Goal: Browse casually

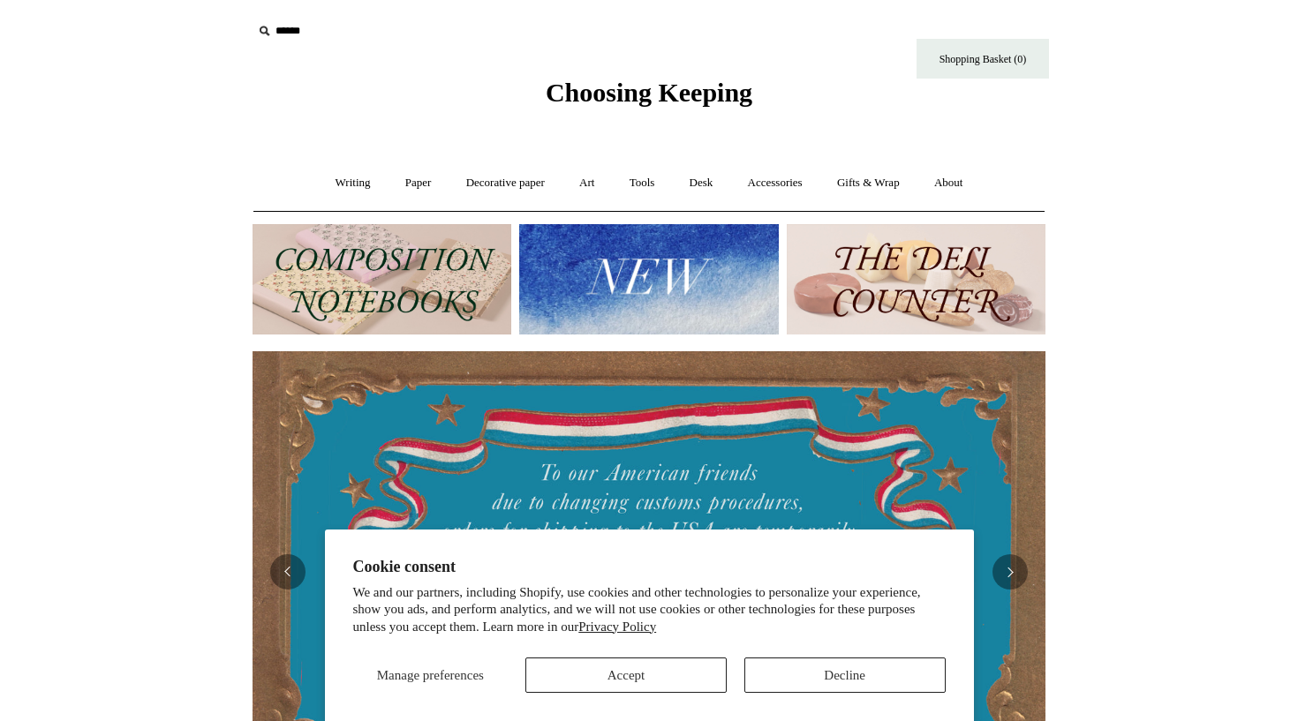
click at [641, 267] on img at bounding box center [648, 279] width 259 height 110
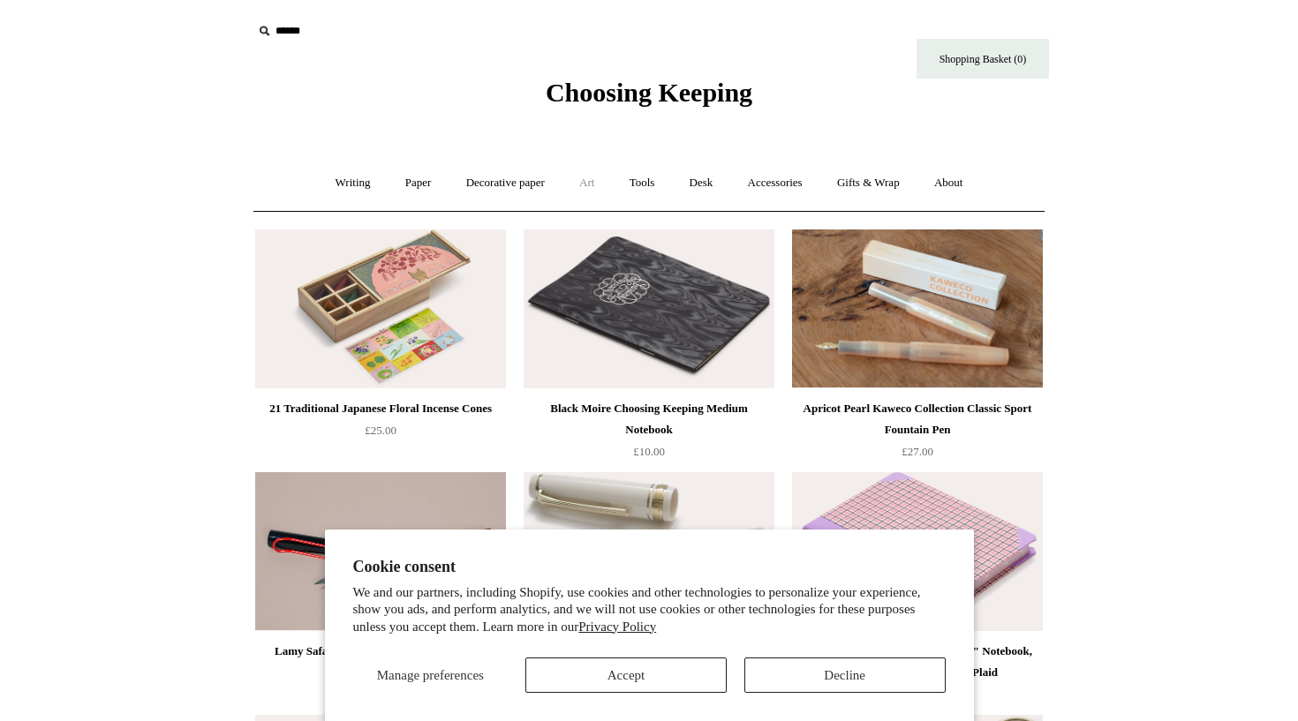
click at [587, 185] on link "Art +" at bounding box center [586, 183] width 47 height 47
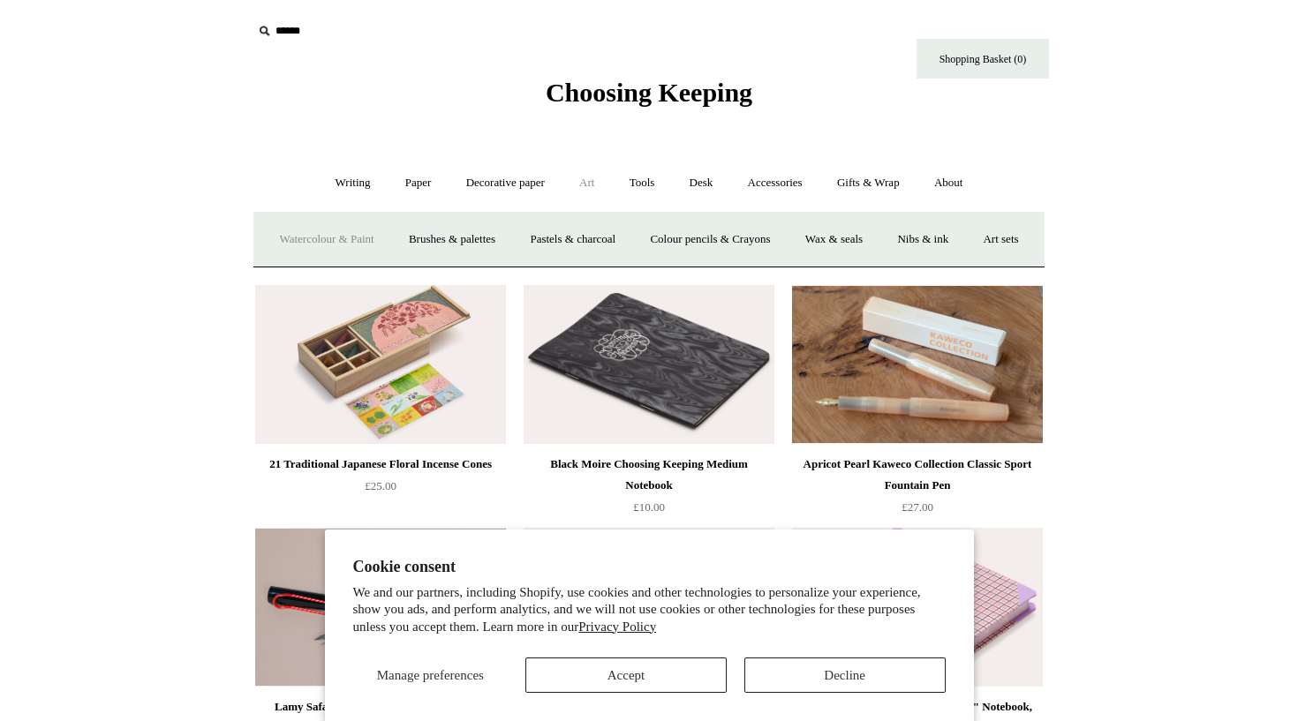
click at [384, 238] on link "Watercolour & Paint" at bounding box center [326, 239] width 126 height 47
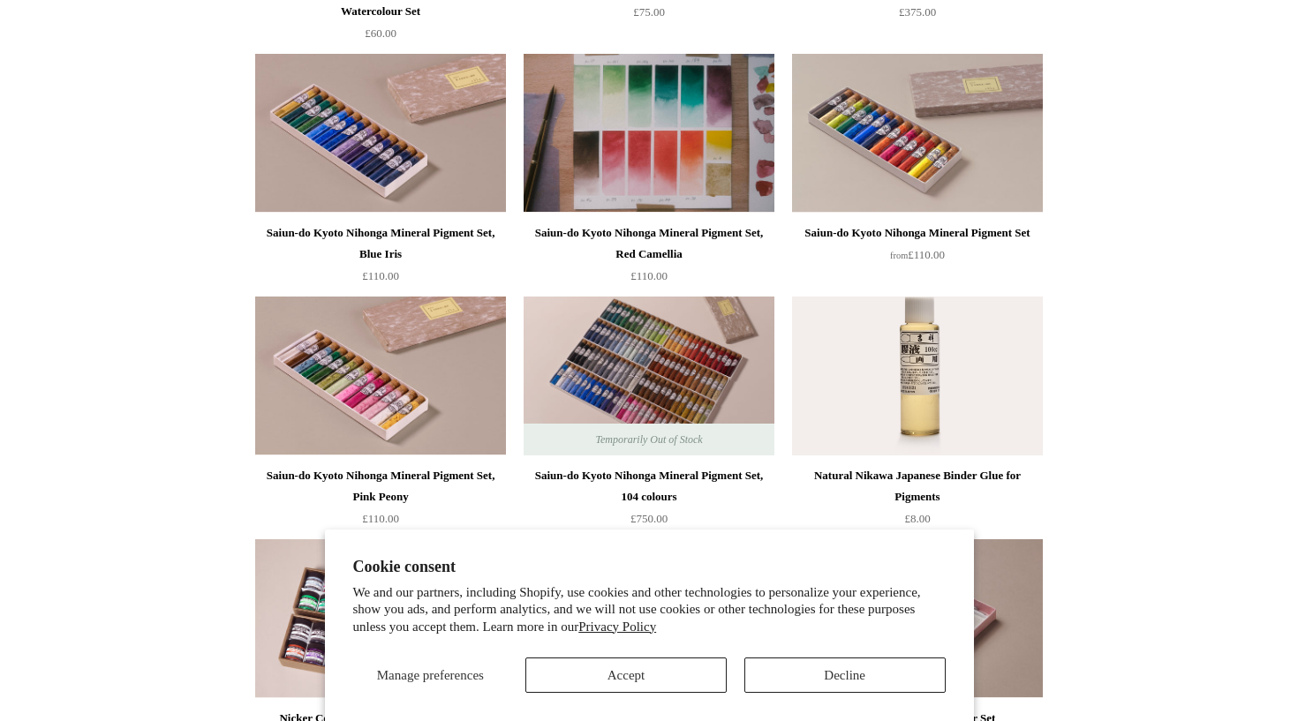
scroll to position [1631, 0]
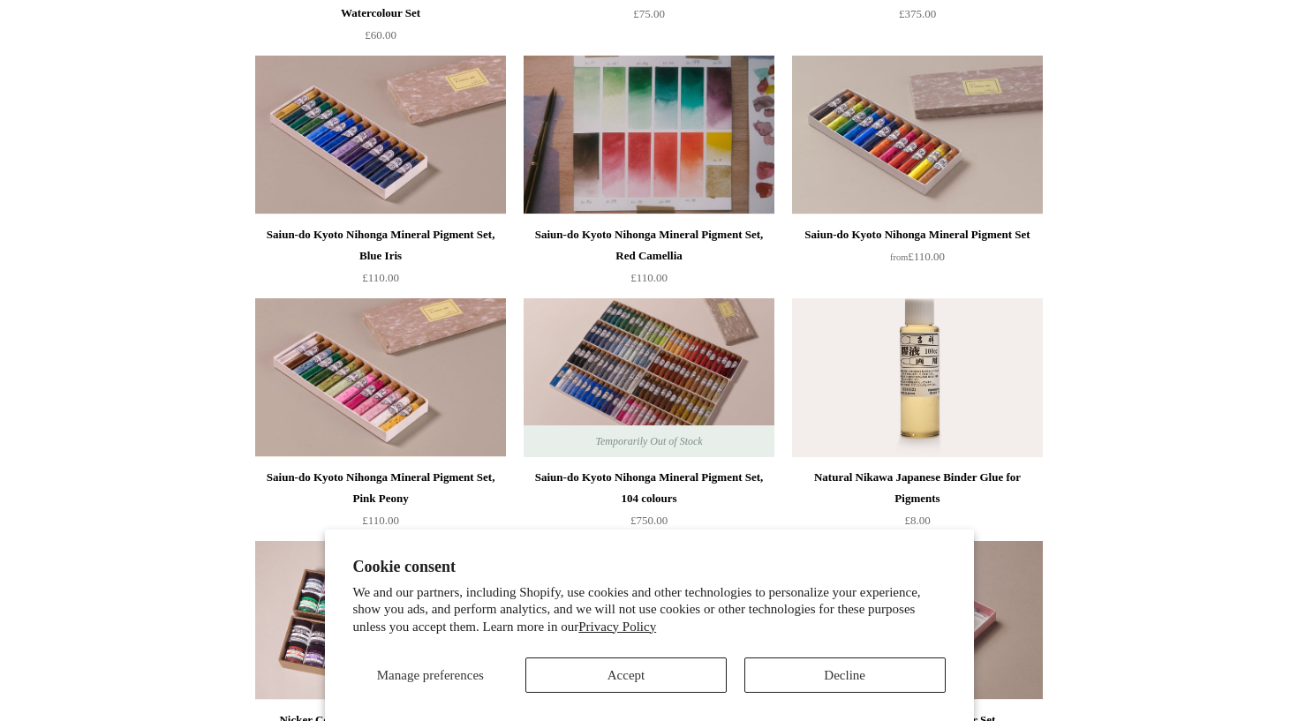
click at [724, 157] on img at bounding box center [649, 135] width 251 height 159
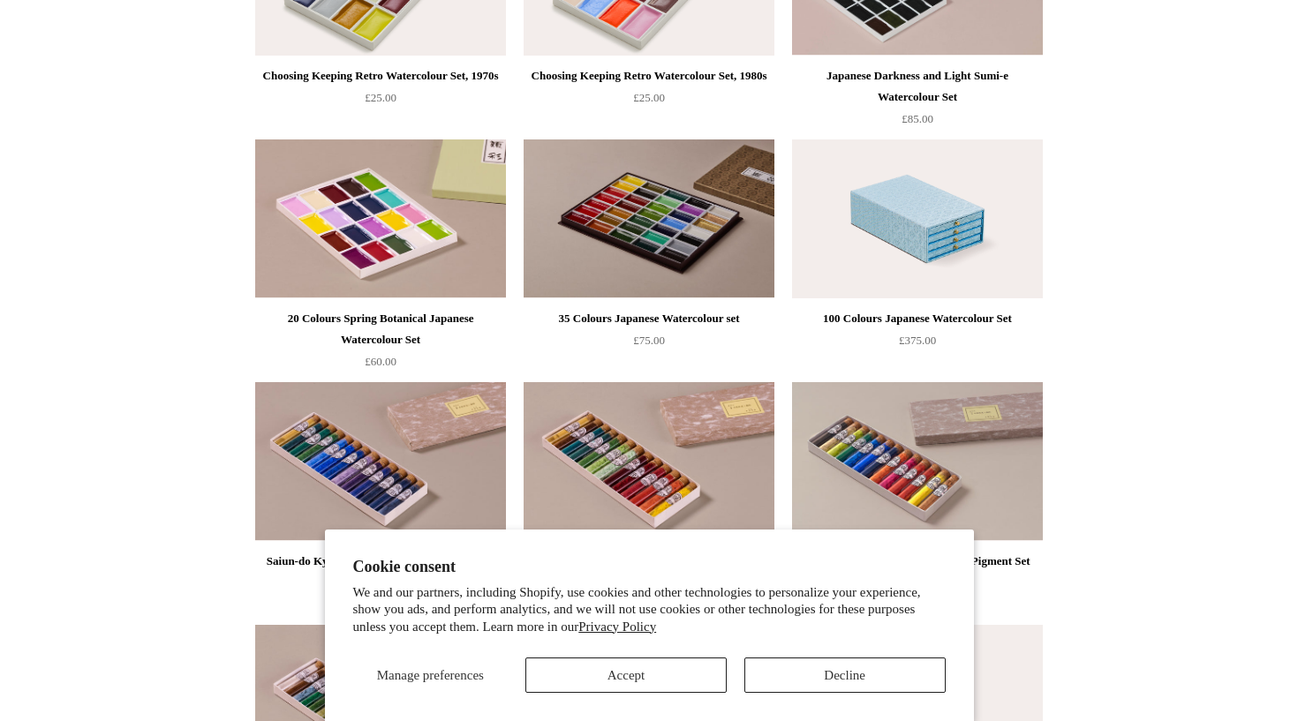
scroll to position [1309, 0]
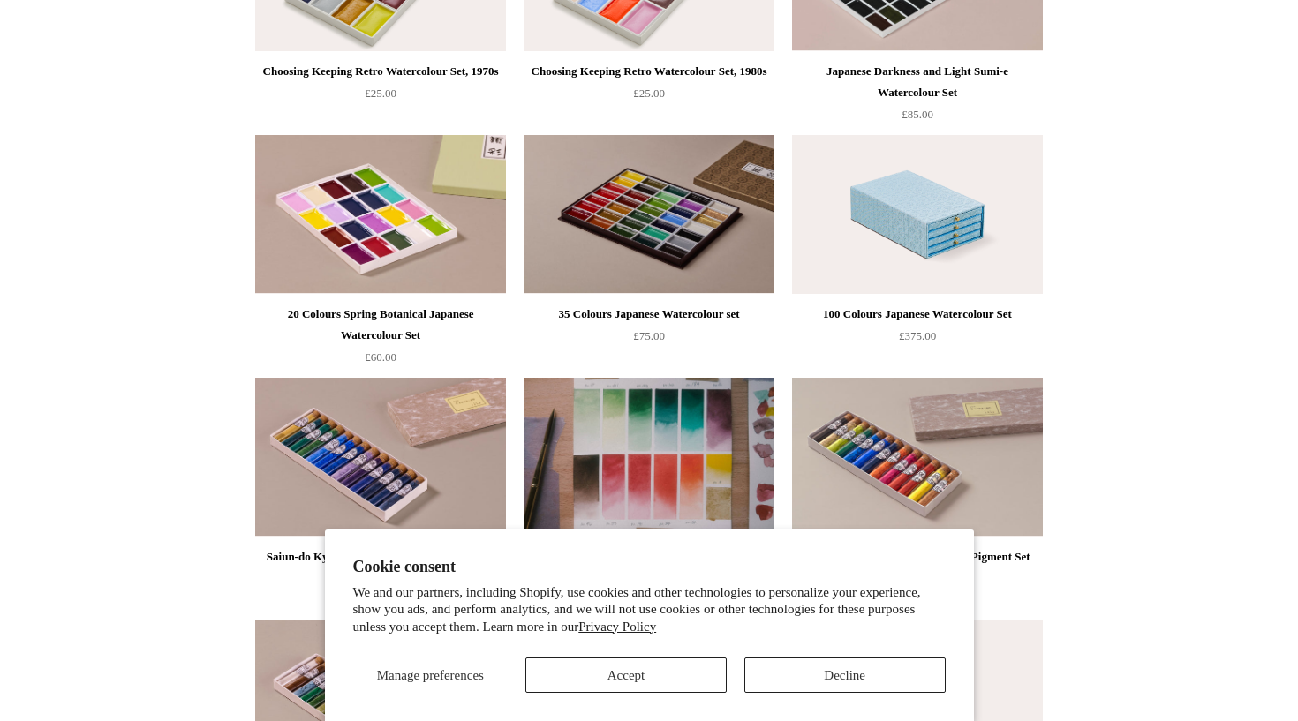
click at [670, 457] on img at bounding box center [649, 457] width 251 height 159
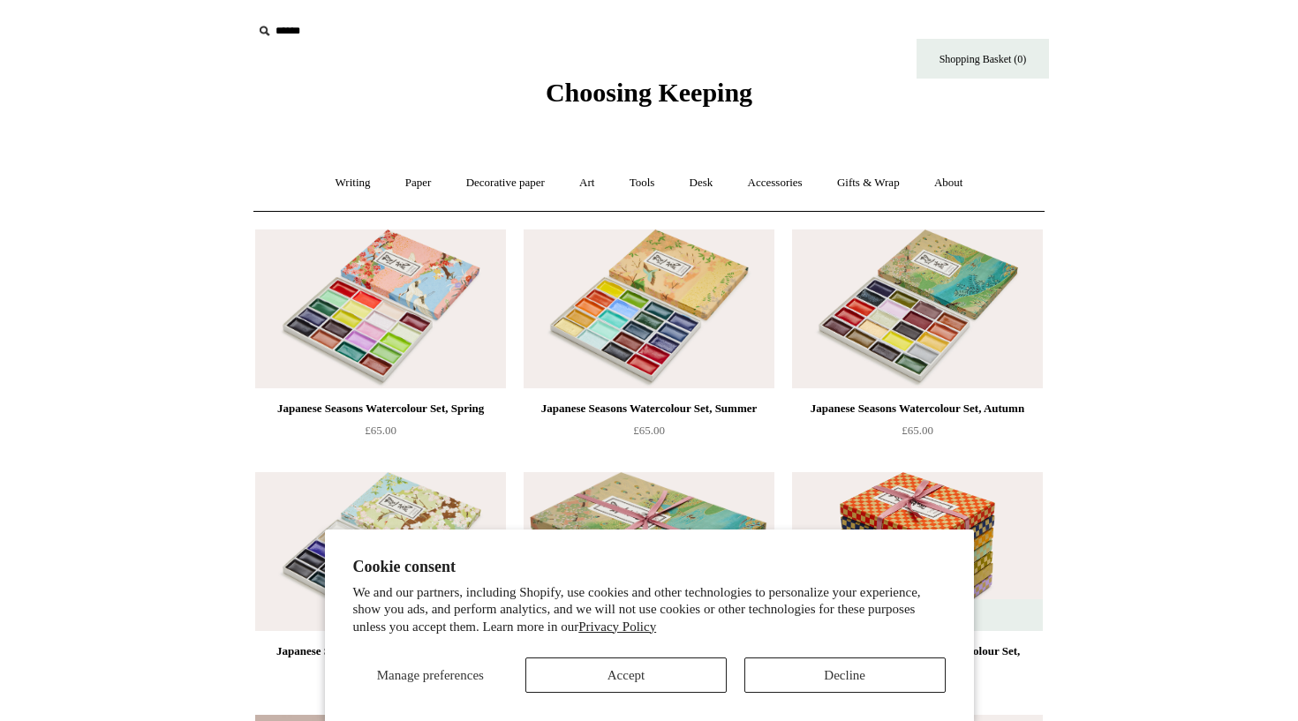
scroll to position [0, 0]
click at [685, 690] on button "Accept" at bounding box center [625, 675] width 201 height 35
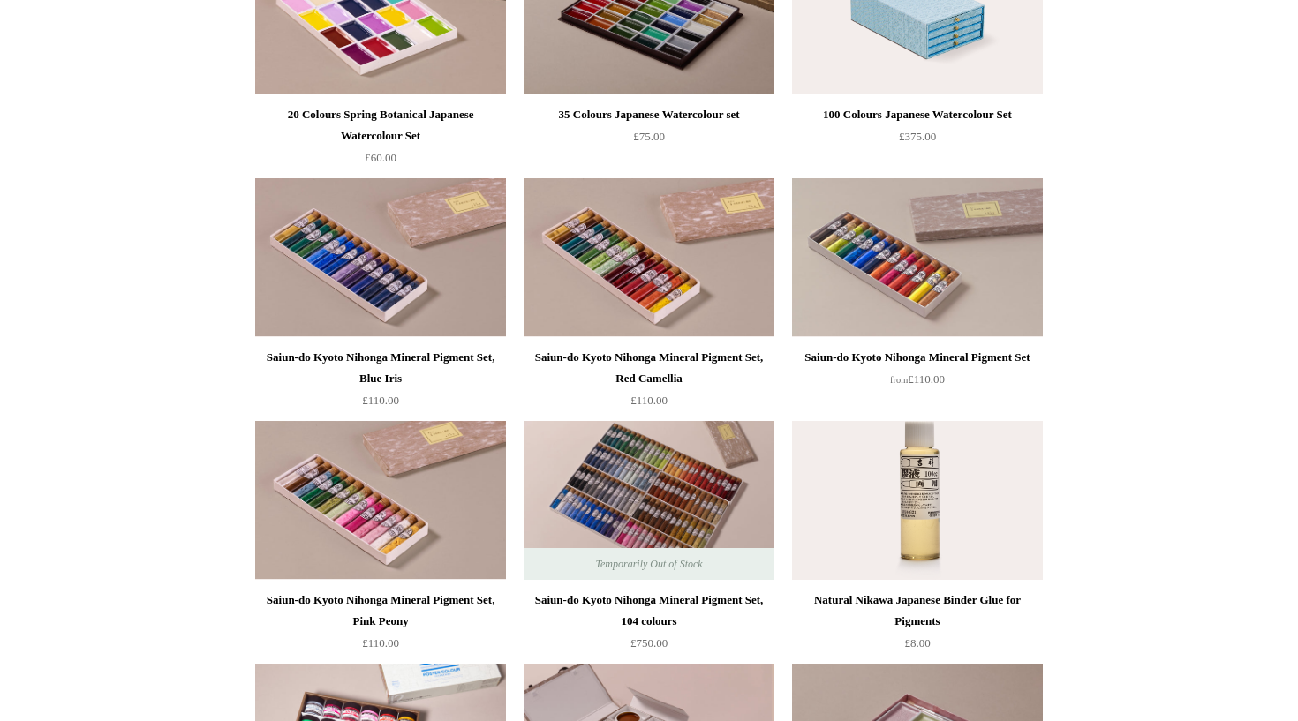
scroll to position [1519, 0]
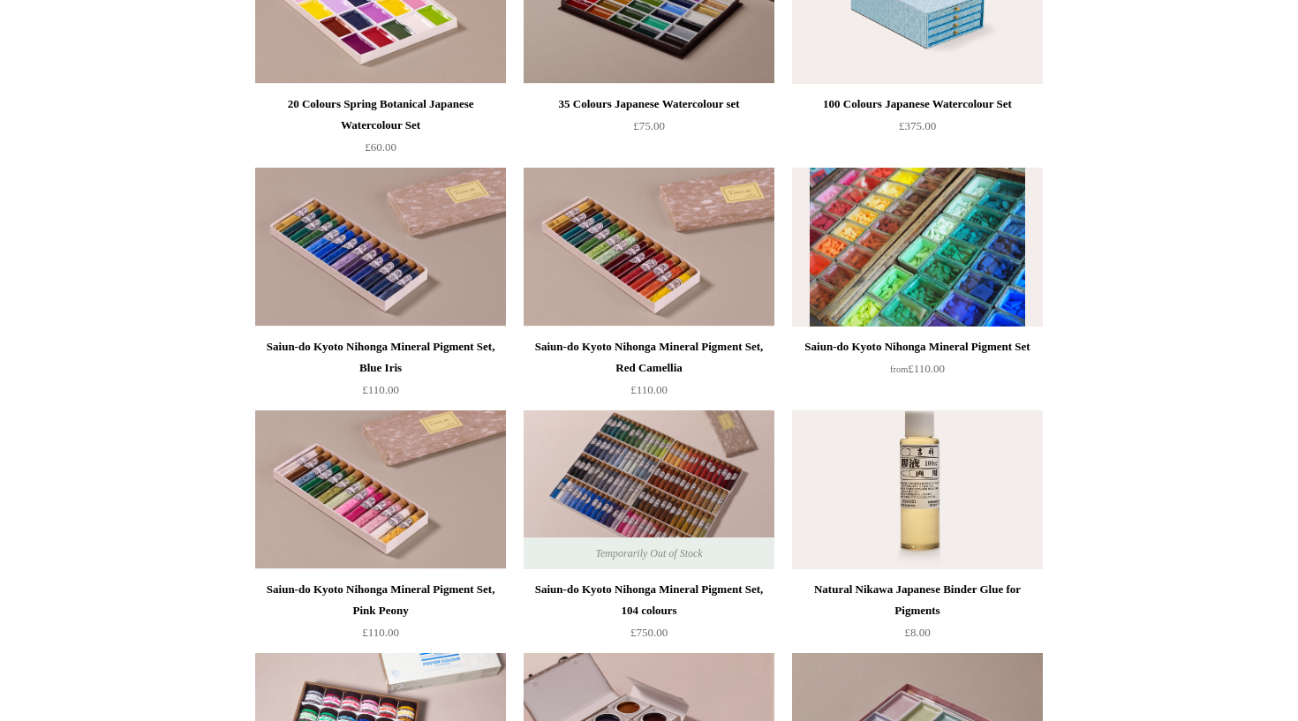
click at [998, 240] on img at bounding box center [917, 247] width 251 height 159
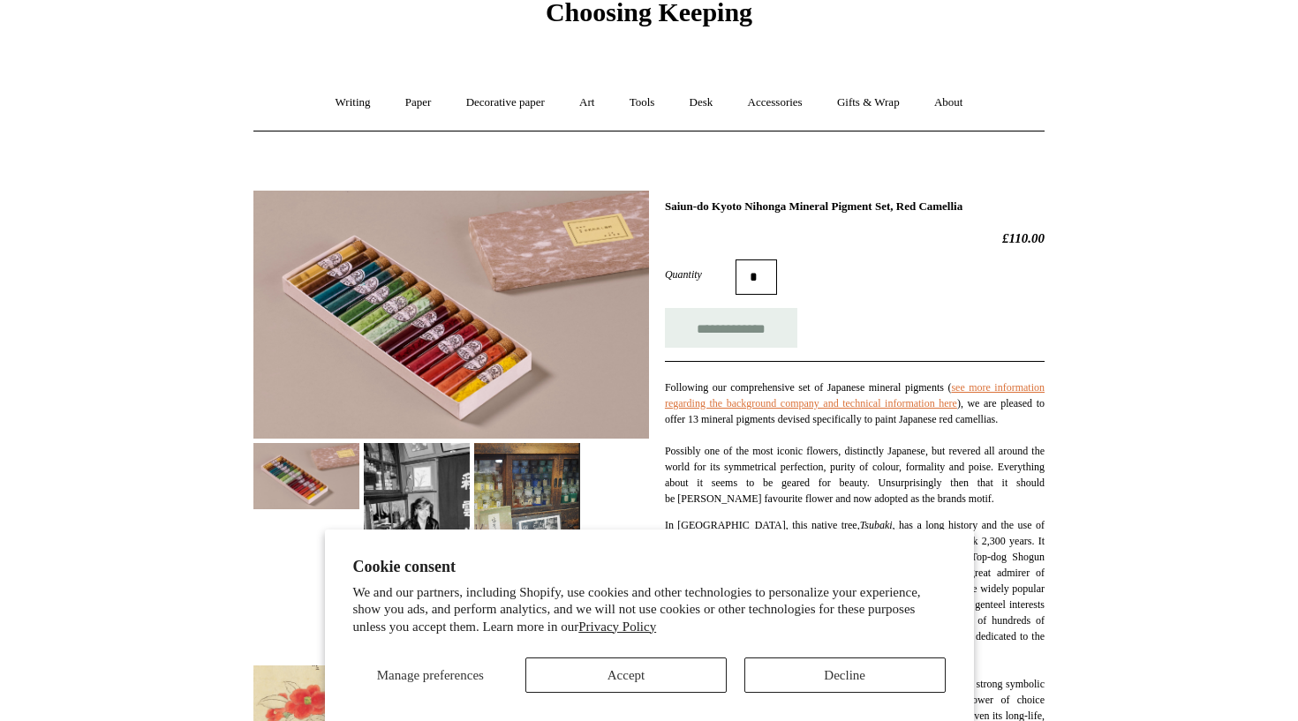
scroll to position [97, 0]
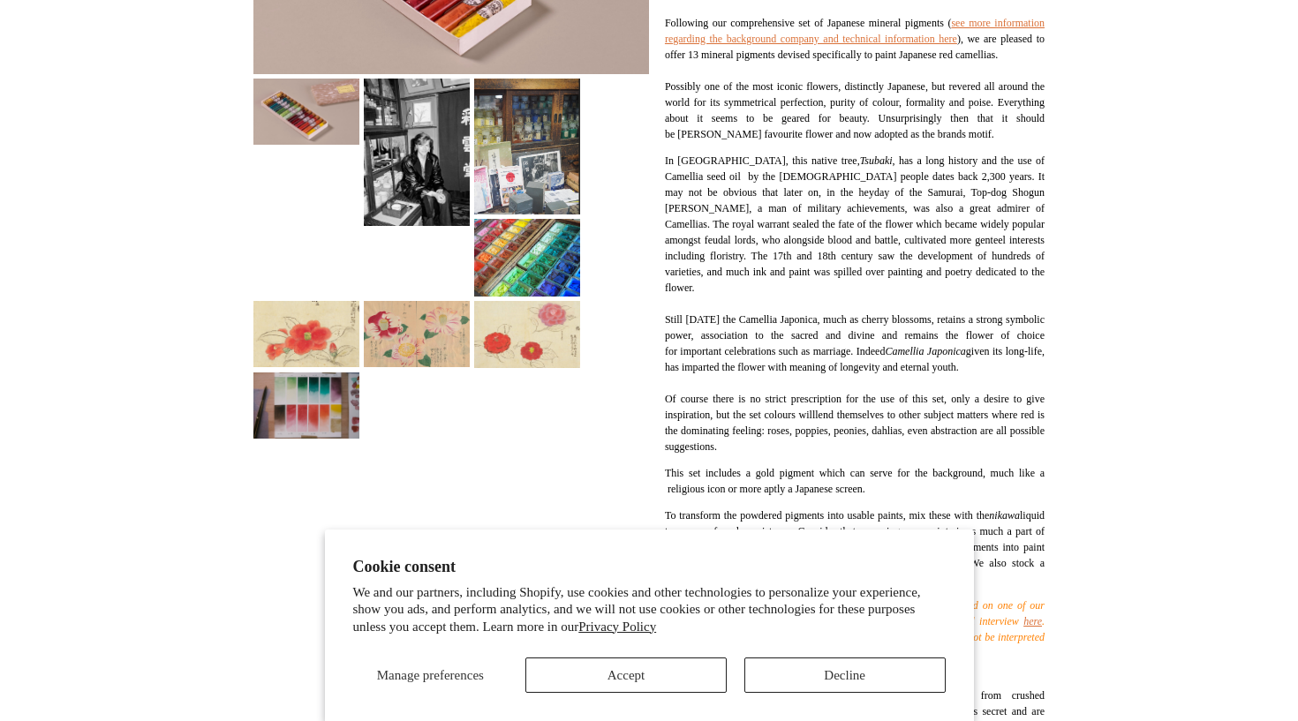
scroll to position [670, 0]
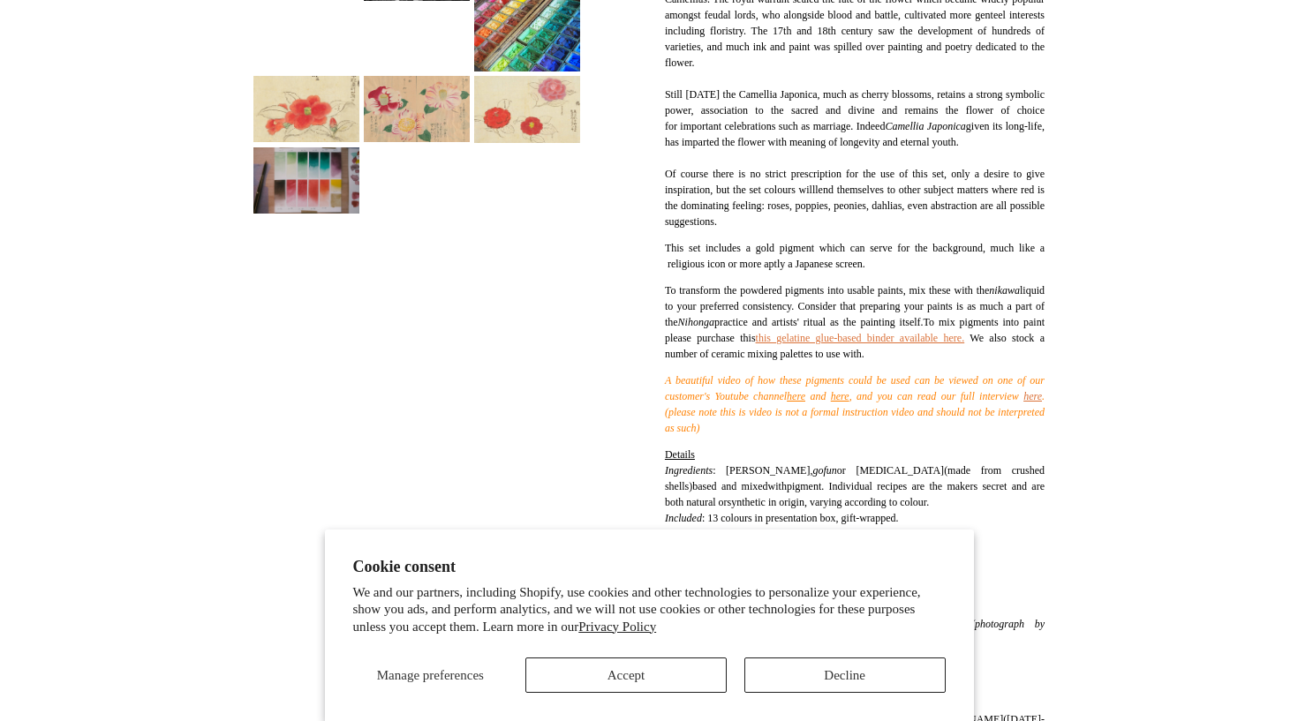
click at [271, 147] on img at bounding box center [306, 180] width 106 height 66
click at [293, 162] on img at bounding box center [306, 180] width 106 height 66
click at [329, 185] on img at bounding box center [306, 180] width 106 height 66
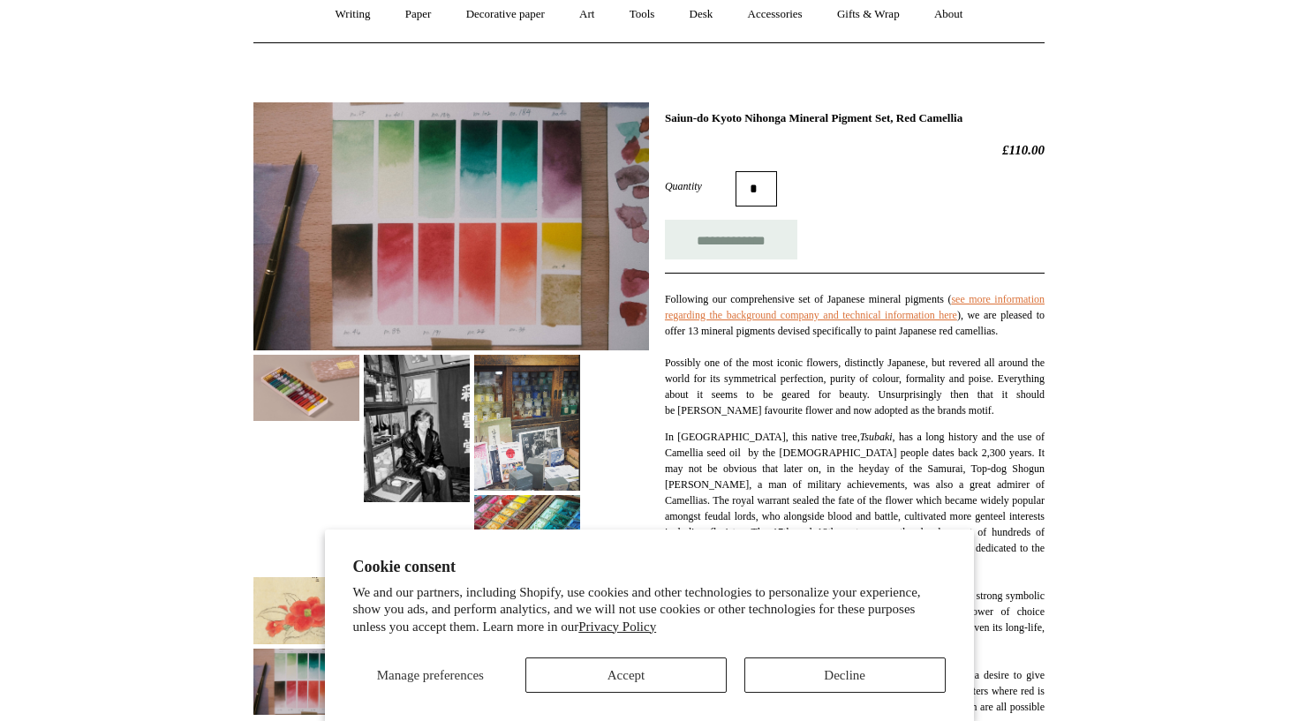
scroll to position [141, 0]
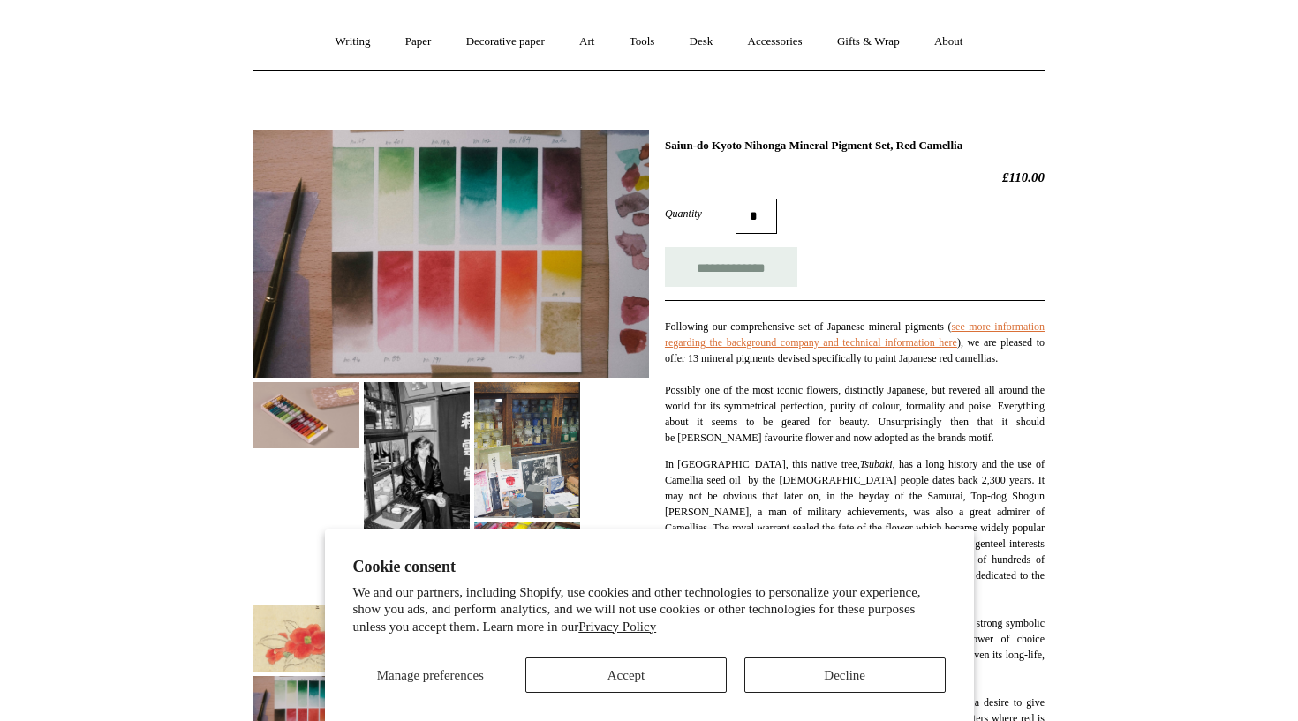
click at [421, 190] on img at bounding box center [451, 254] width 396 height 248
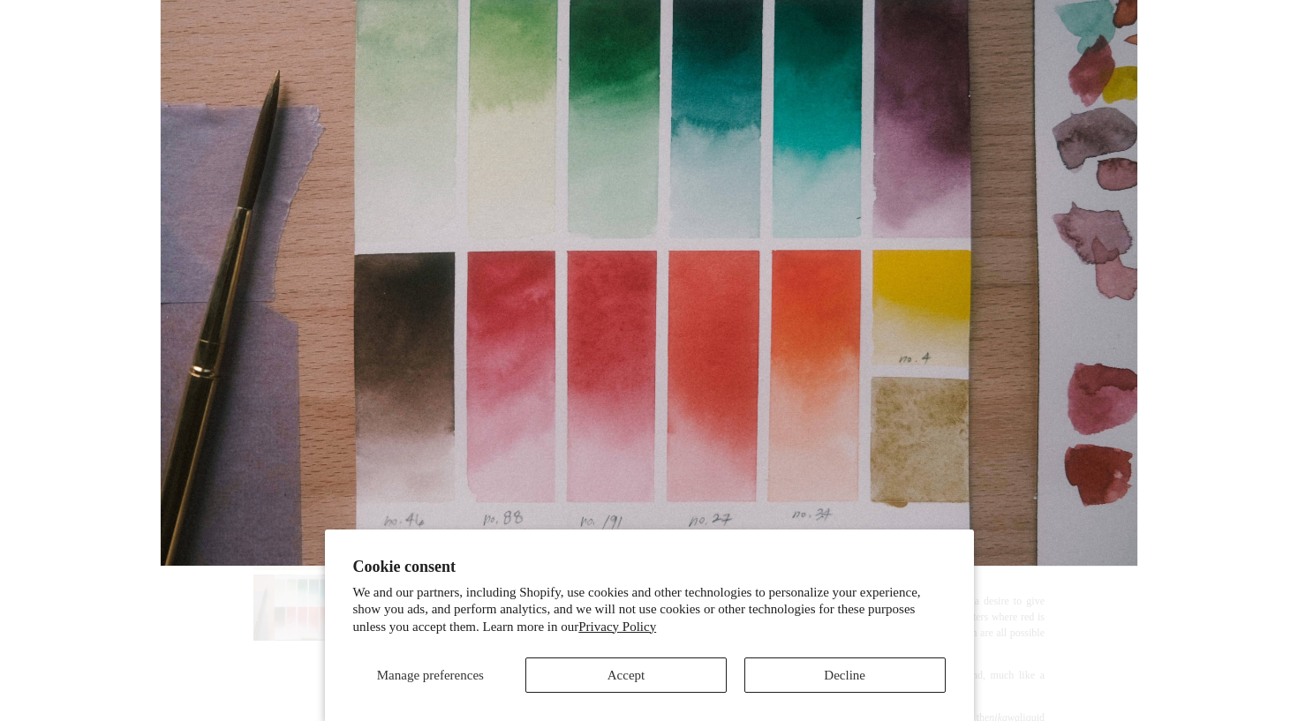
scroll to position [253, 0]
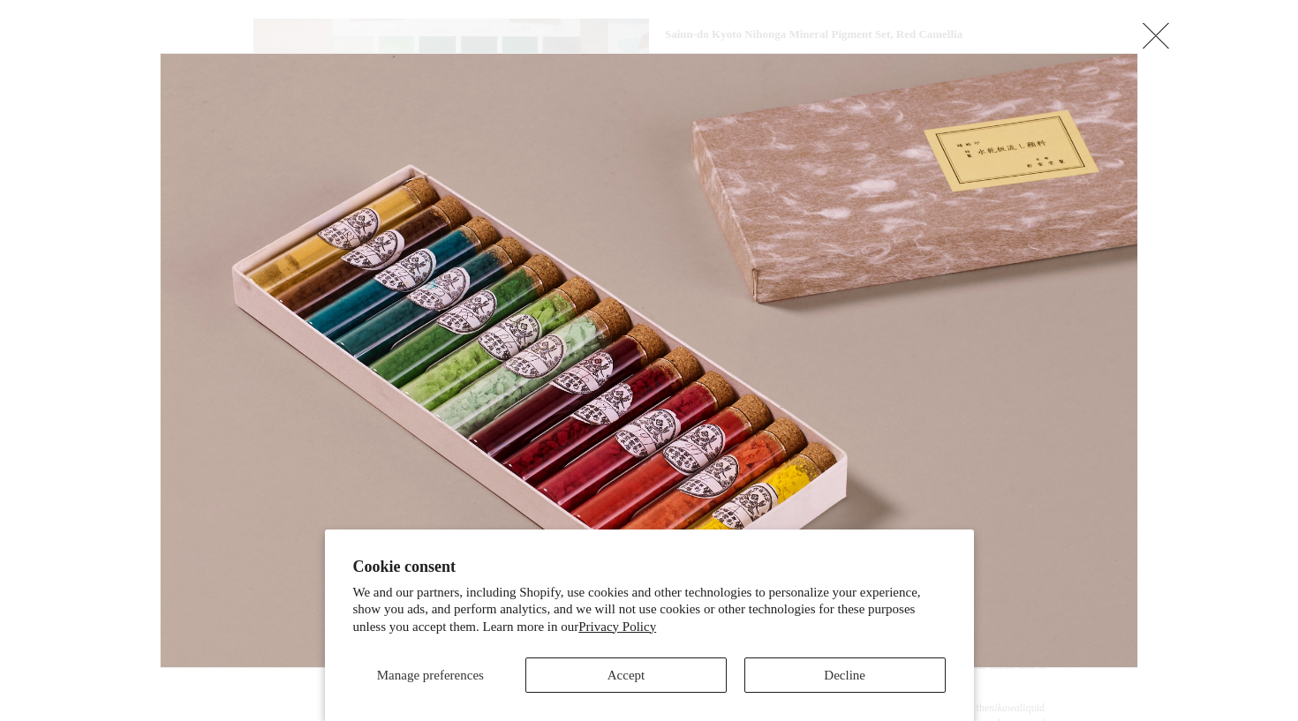
click at [1151, 39] on link at bounding box center [1155, 35] width 35 height 35
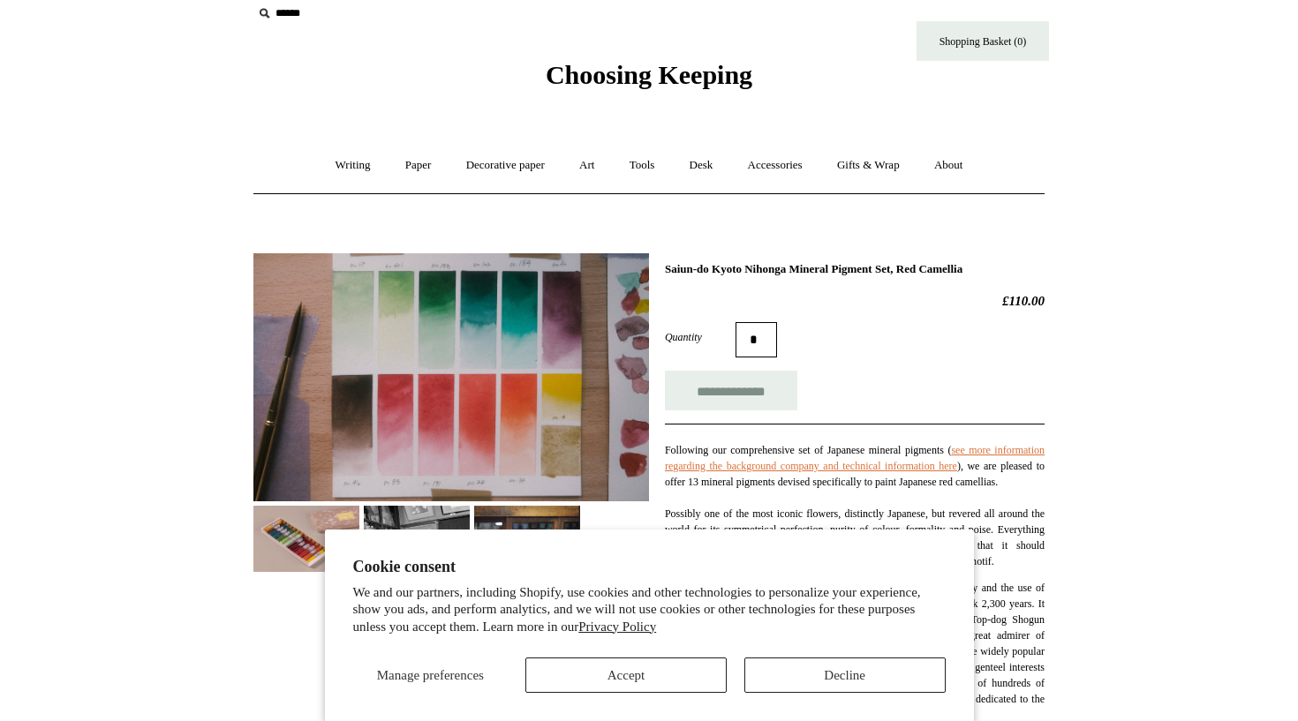
scroll to position [-10, 0]
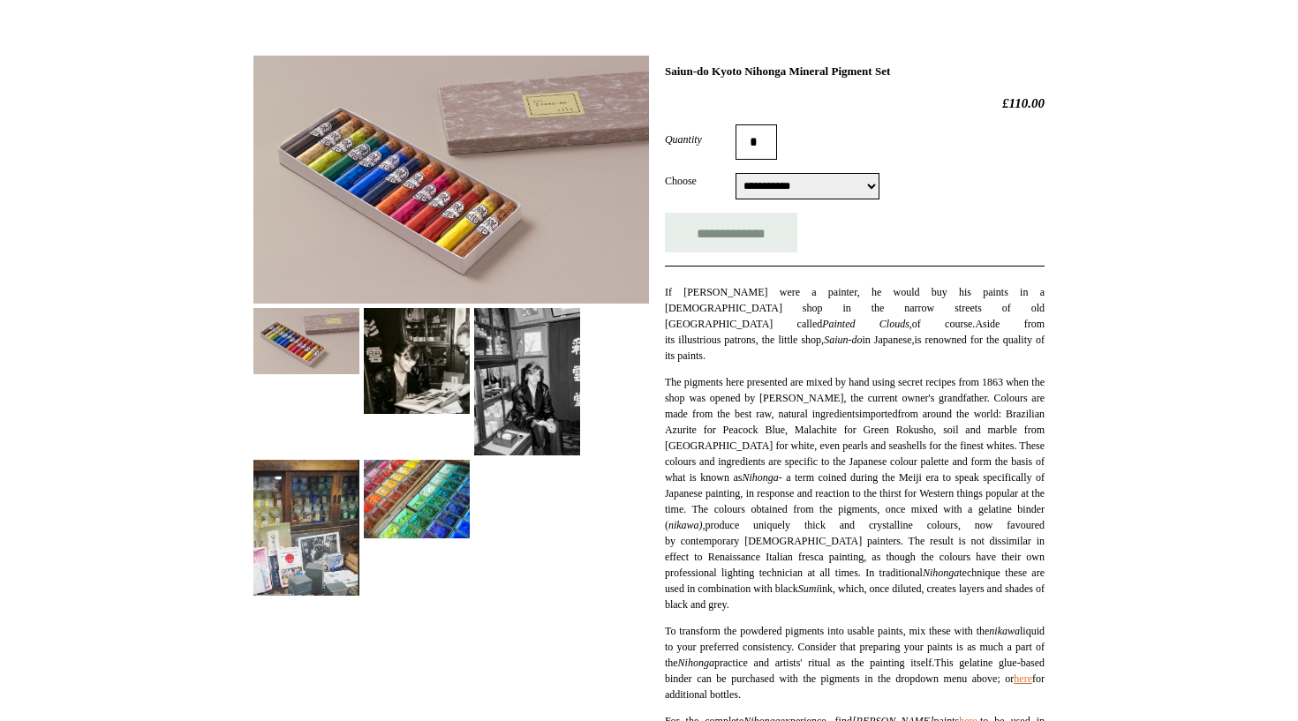
scroll to position [142, 0]
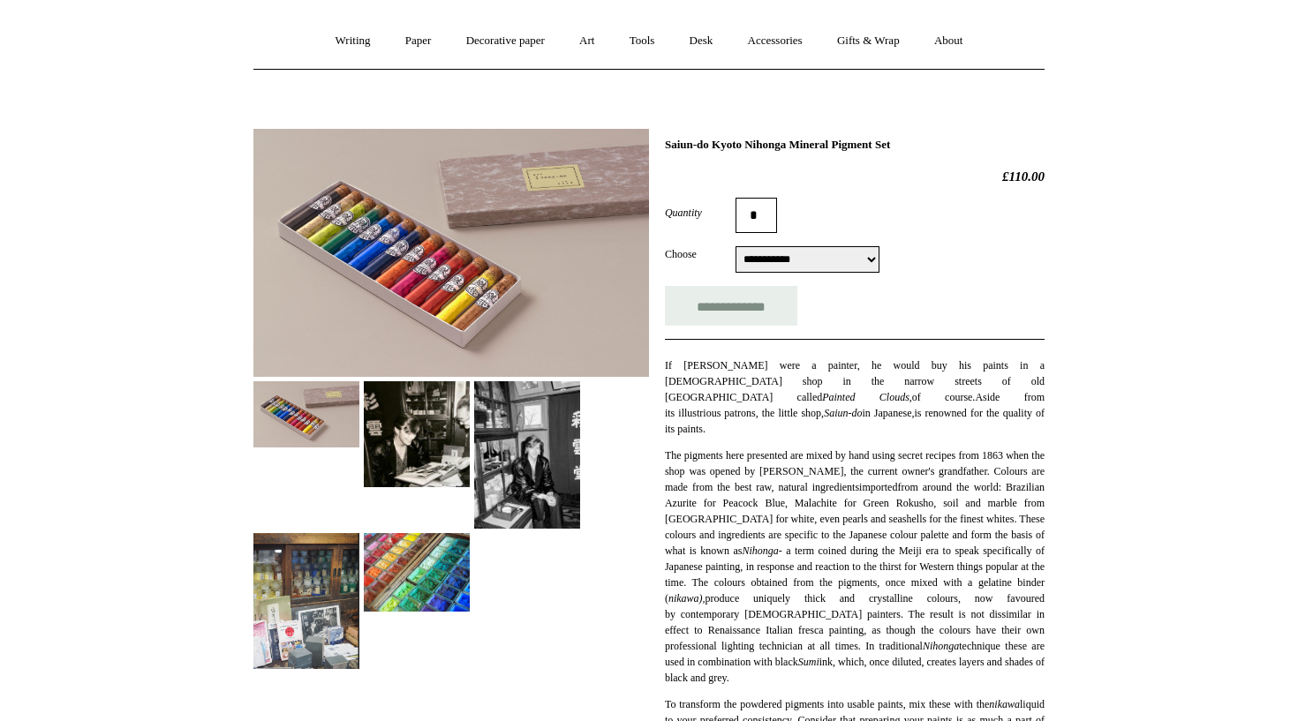
click at [430, 202] on img at bounding box center [451, 253] width 396 height 248
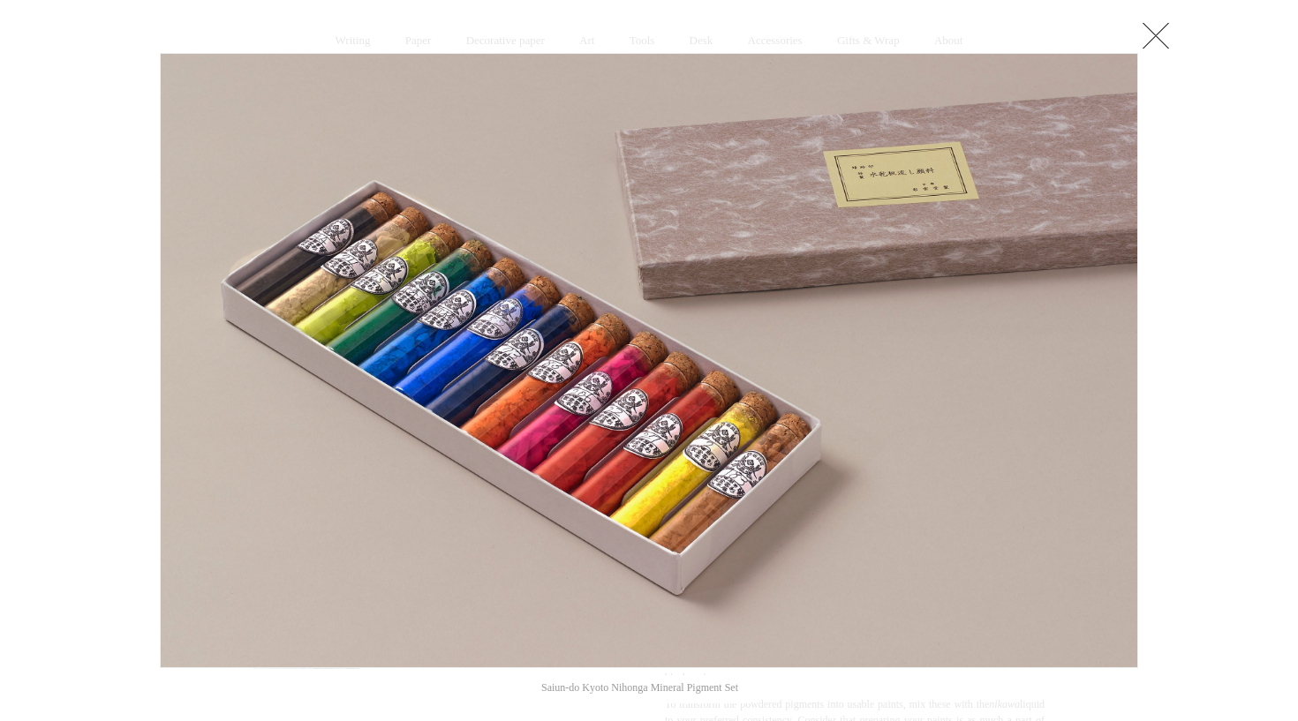
click at [1171, 23] on link at bounding box center [1155, 35] width 35 height 35
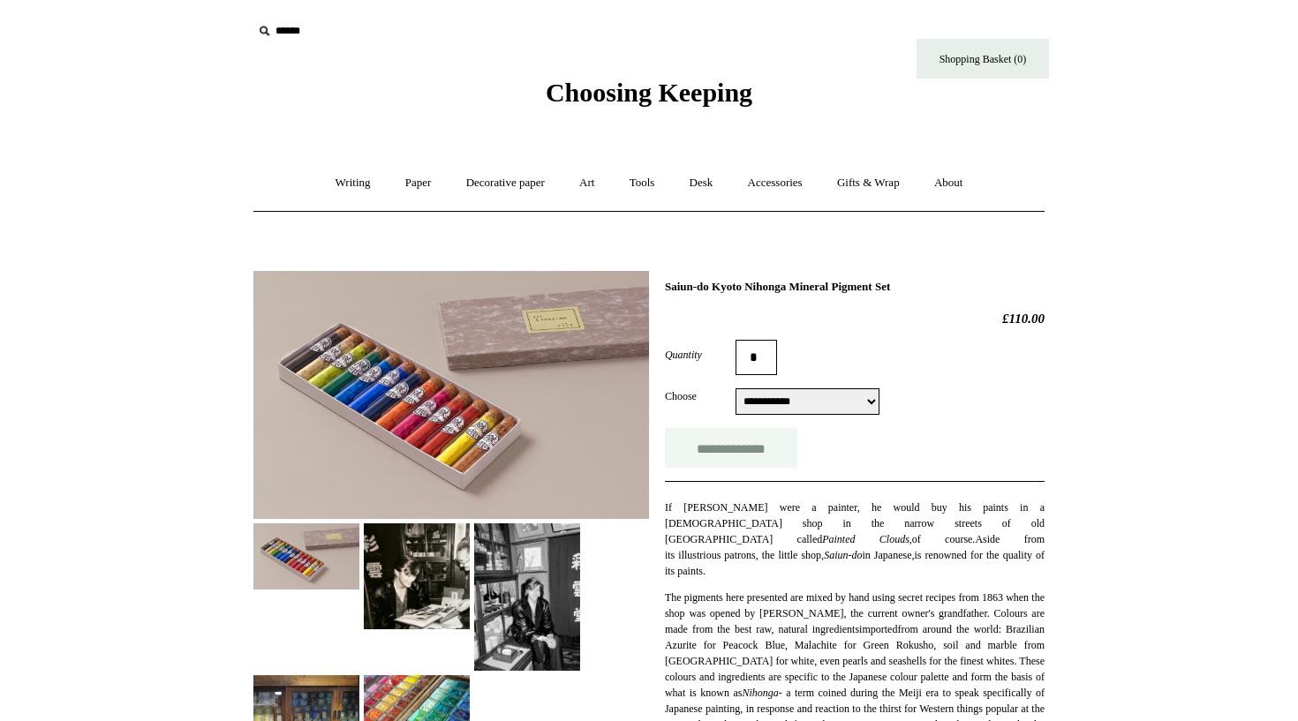
scroll to position [0, 0]
click at [739, 448] on input "**********" at bounding box center [731, 448] width 132 height 40
click at [588, 183] on link "Art +" at bounding box center [586, 183] width 47 height 47
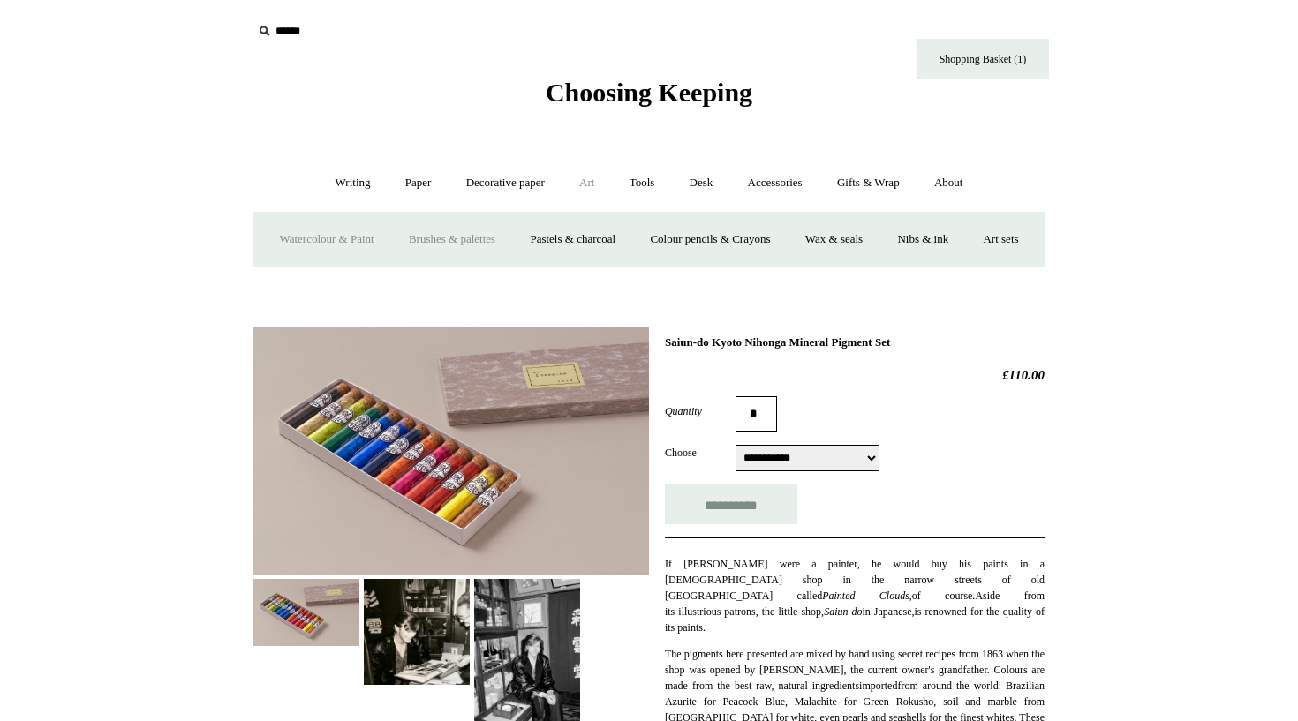
type input "**********"
click at [504, 238] on link "Brushes & palettes" at bounding box center [452, 239] width 118 height 47
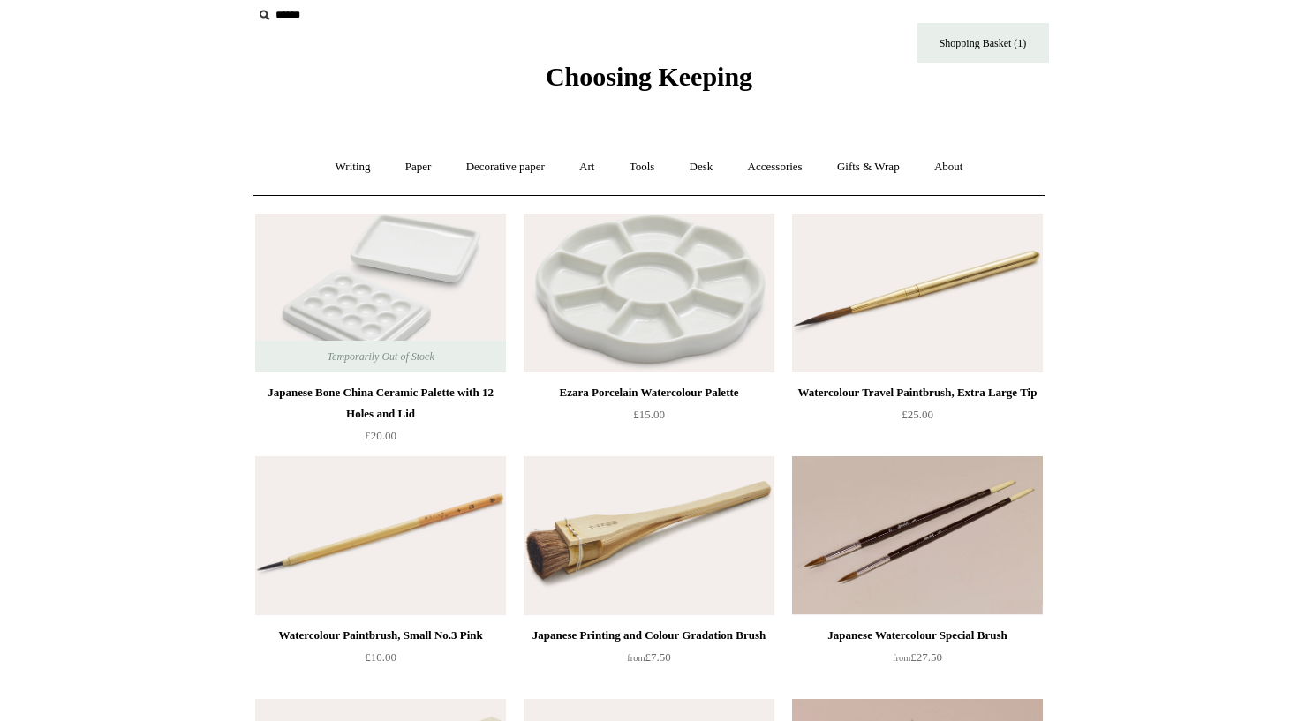
scroll to position [17, 0]
click at [648, 167] on link "Tools +" at bounding box center [642, 166] width 57 height 47
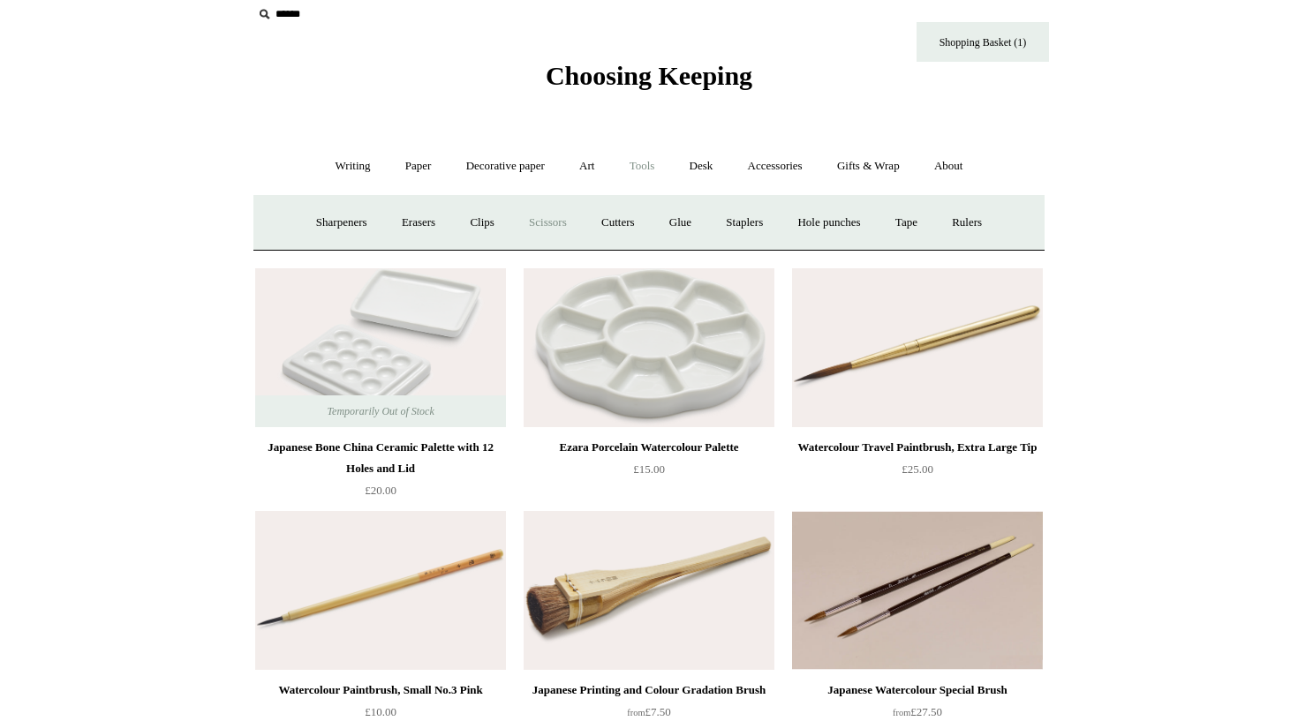
click at [531, 222] on link "Scissors" at bounding box center [548, 223] width 70 height 47
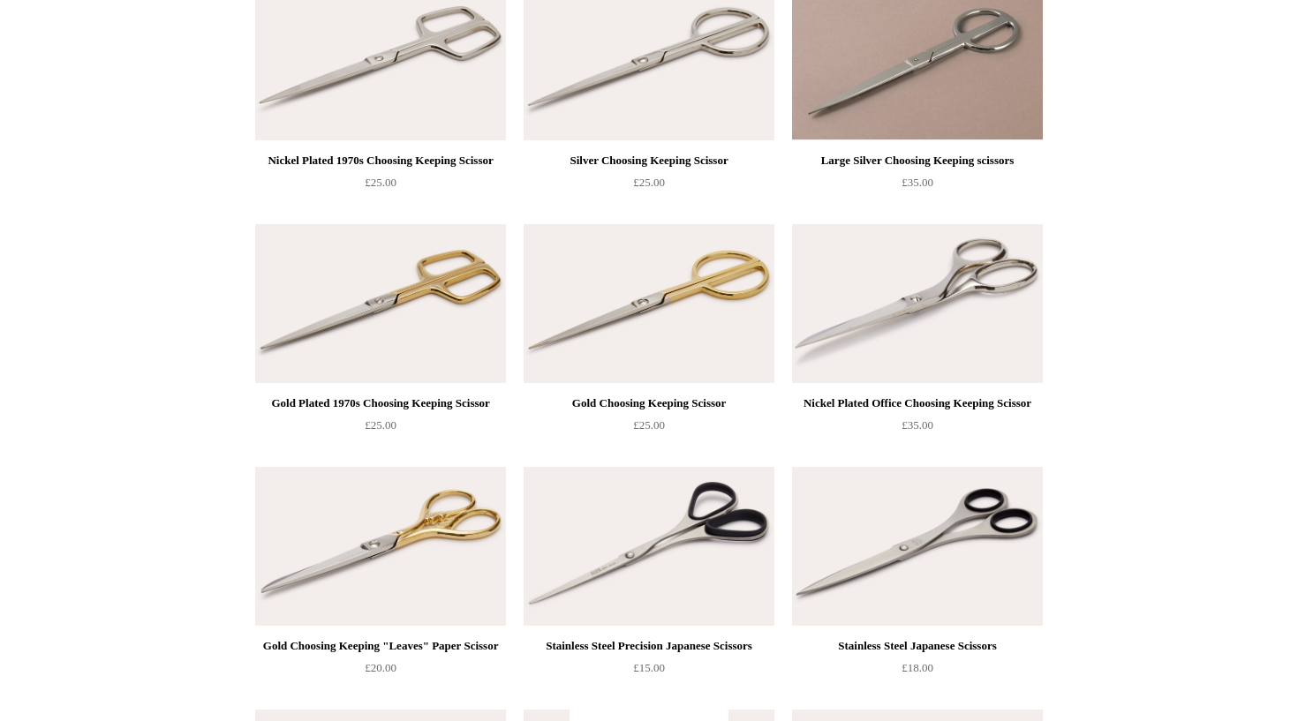
scroll to position [207, 0]
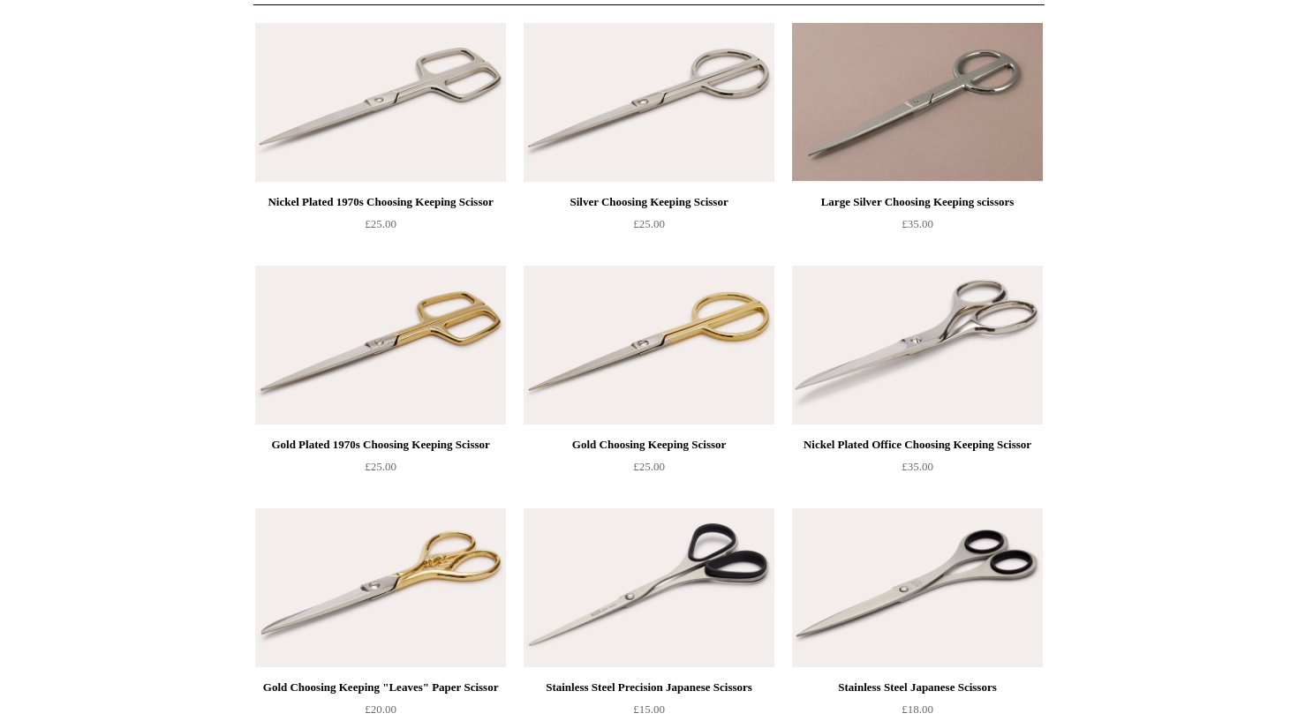
click at [717, 122] on img at bounding box center [649, 102] width 251 height 159
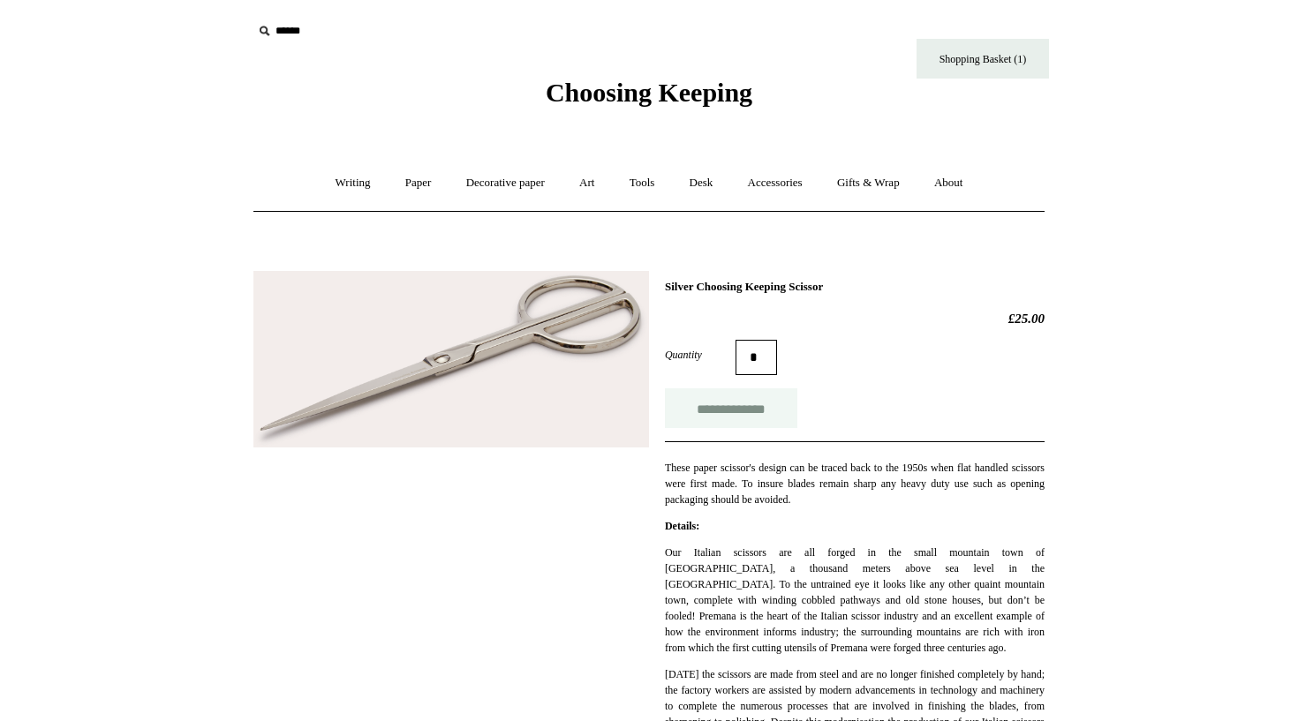
click at [761, 418] on input "**********" at bounding box center [731, 409] width 132 height 40
click at [589, 182] on link "Art +" at bounding box center [586, 183] width 47 height 47
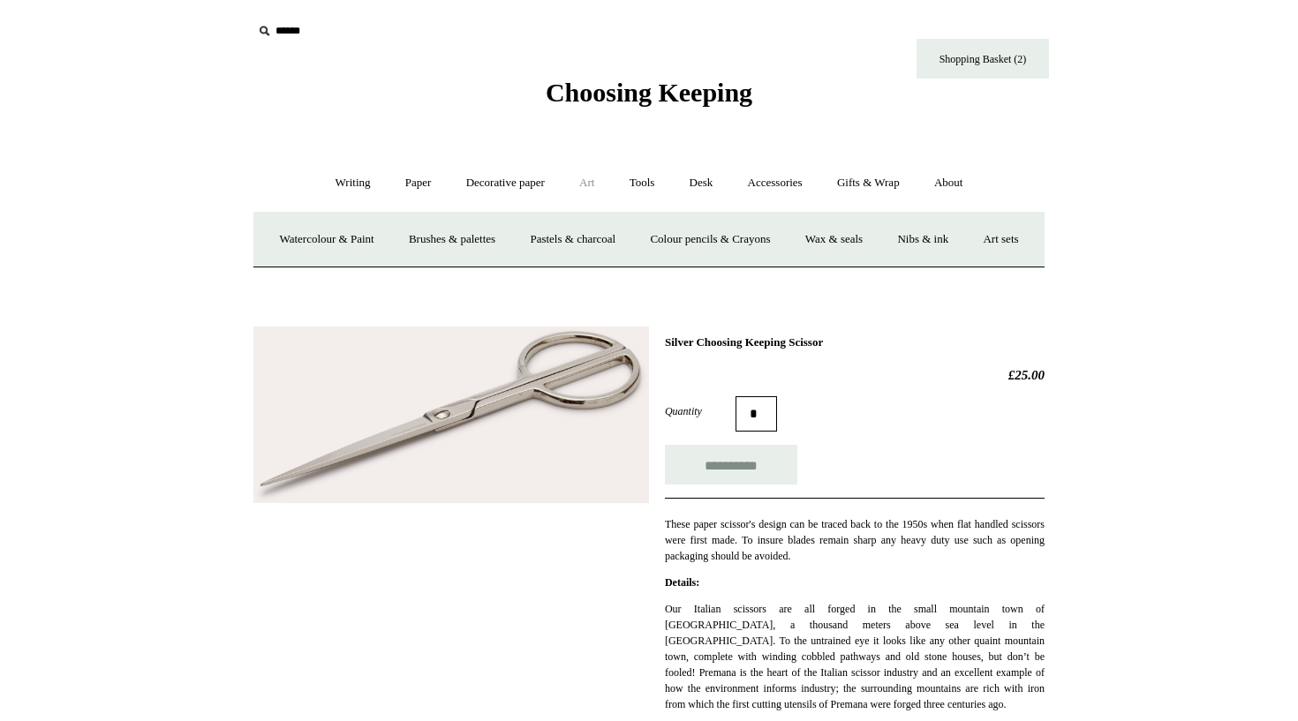
type input "**********"
click at [505, 238] on link "Brushes & palettes" at bounding box center [452, 239] width 118 height 47
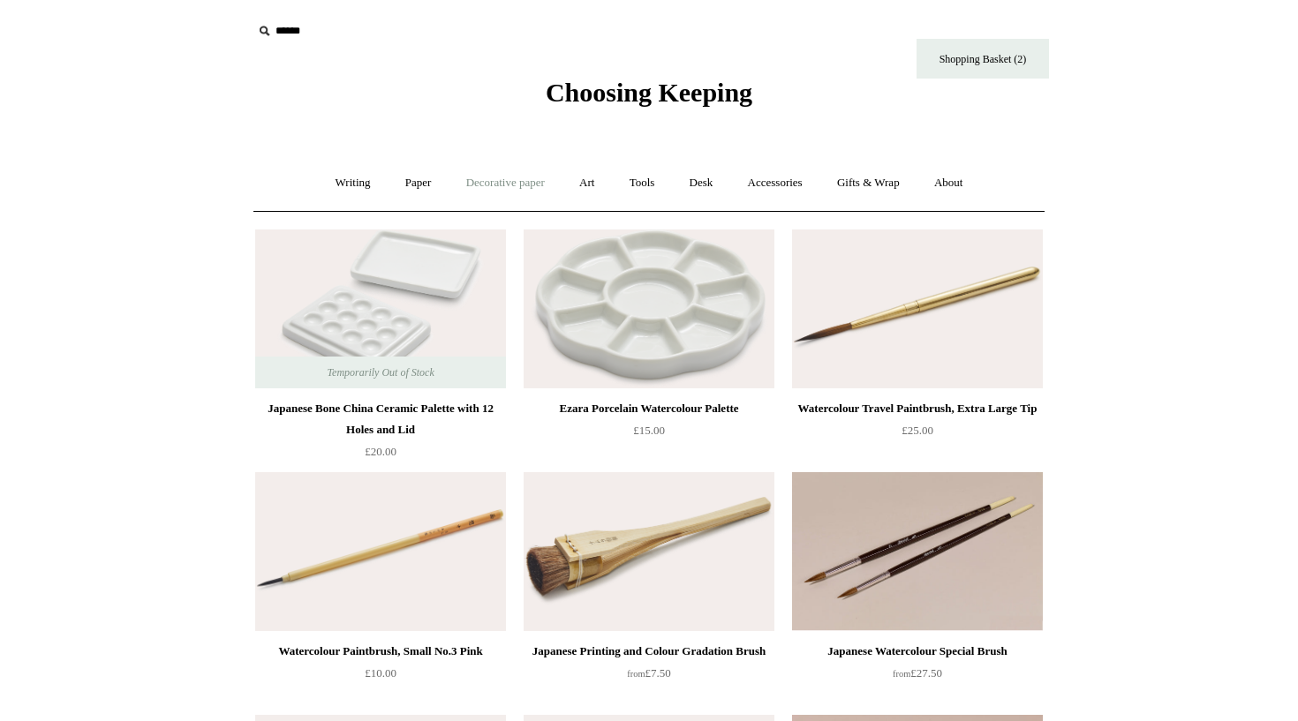
click at [504, 179] on link "Decorative paper +" at bounding box center [505, 183] width 110 height 47
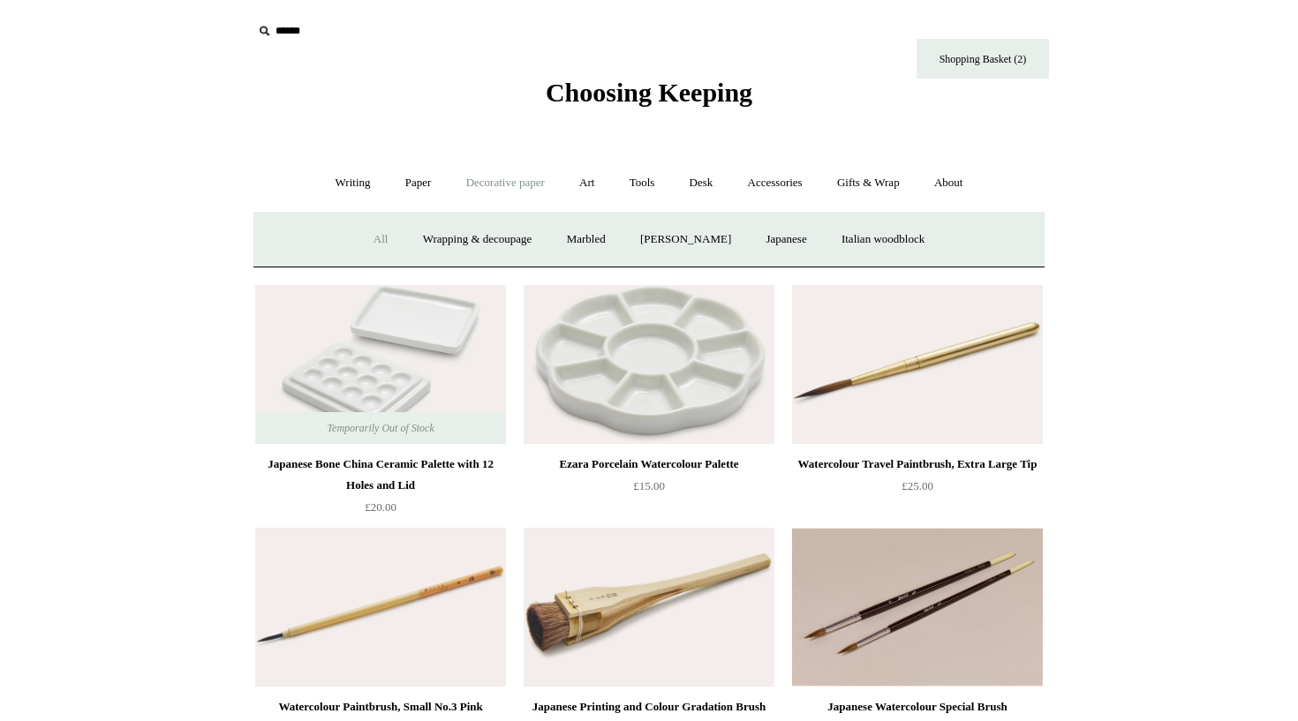
click at [366, 238] on link "All" at bounding box center [381, 239] width 47 height 47
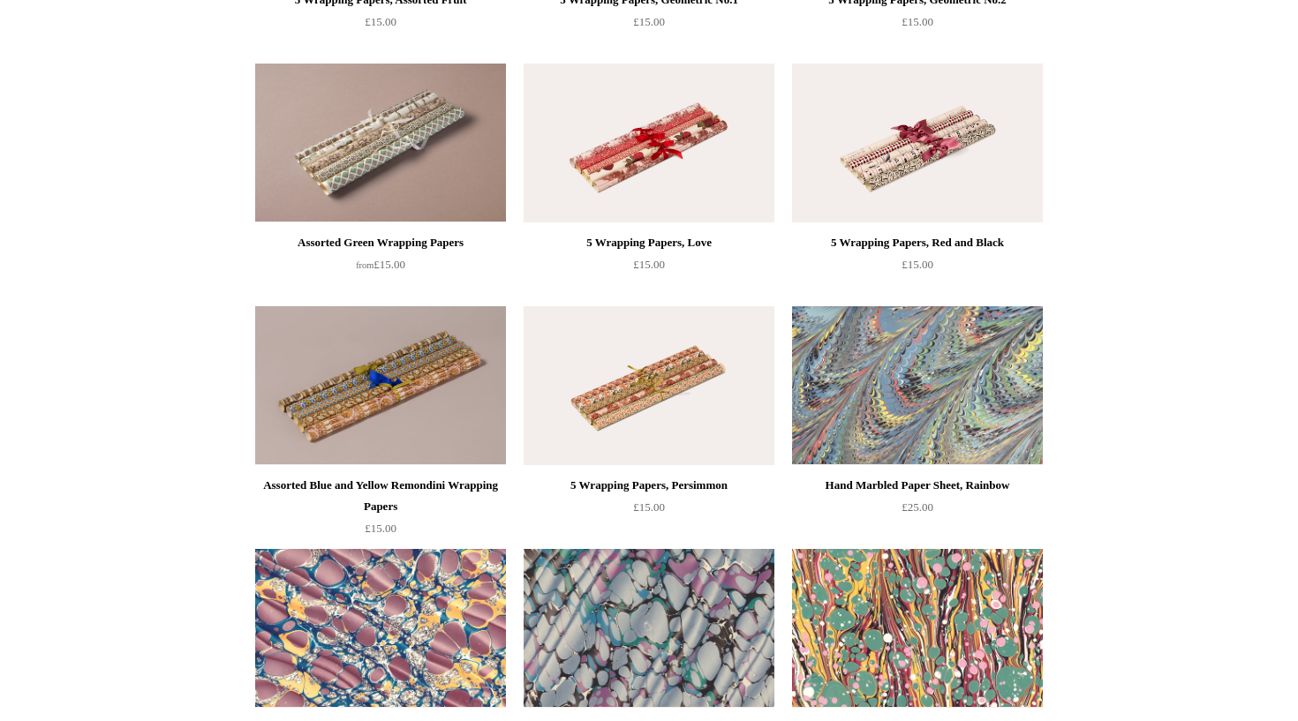
scroll to position [2592, 0]
